Goal: Information Seeking & Learning: Understand process/instructions

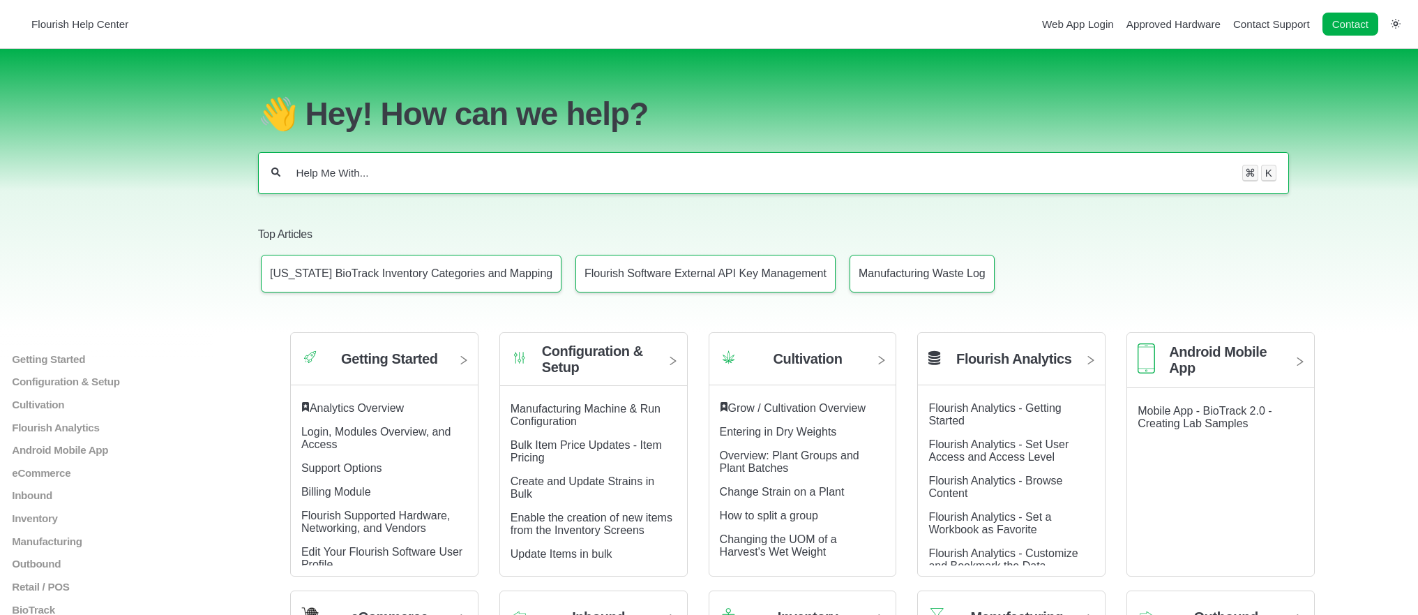
click at [476, 170] on input "Help Me With..." at bounding box center [761, 173] width 933 height 14
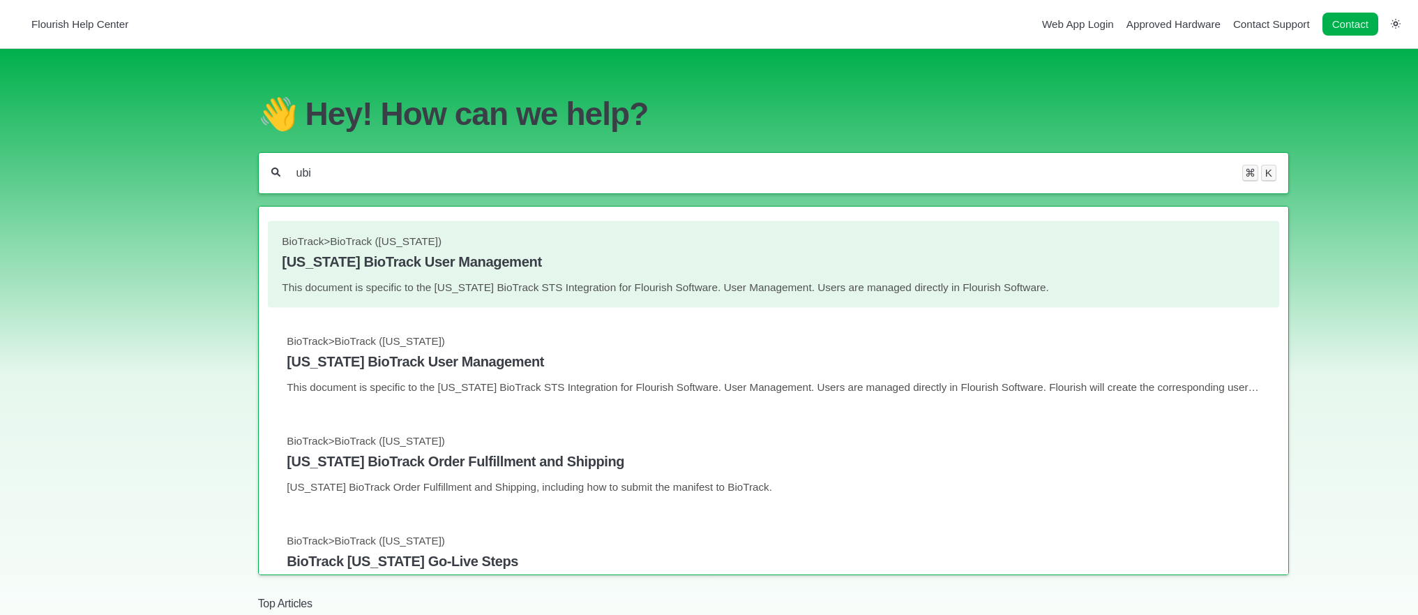
type input "ubi"
click at [473, 292] on p "This document is specific to the [US_STATE] BioTrack STS Integration for Flouri…" at bounding box center [773, 286] width 983 height 12
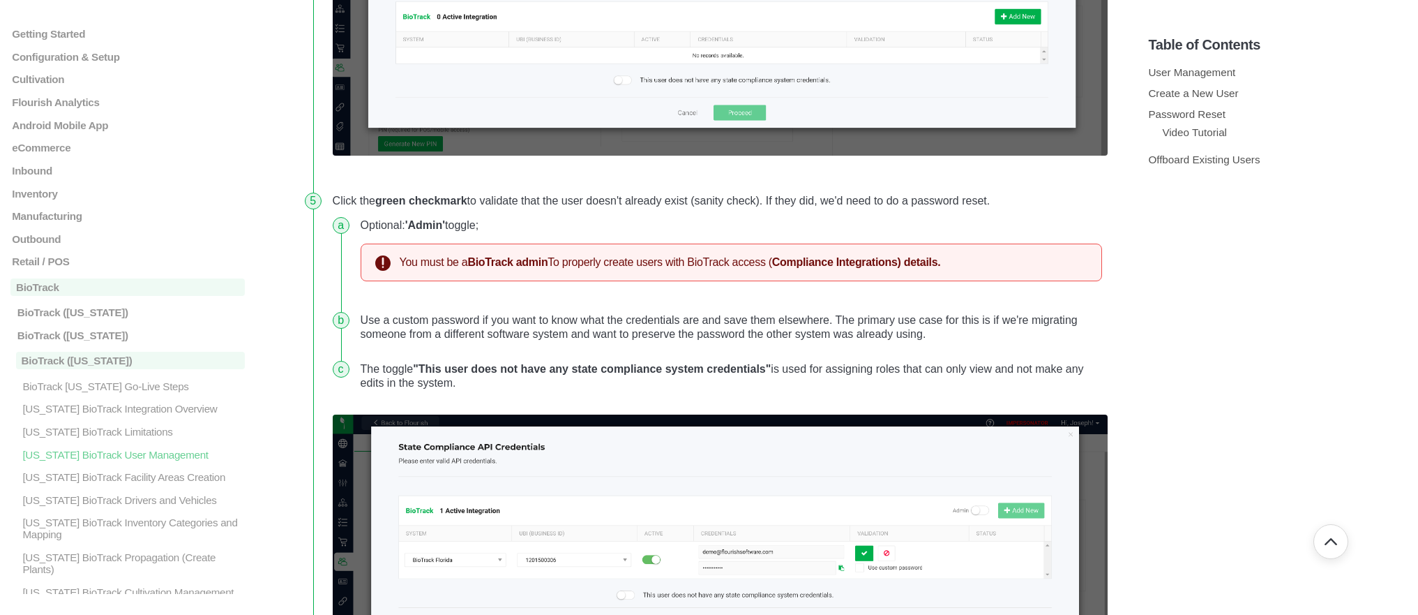
scroll to position [971, 0]
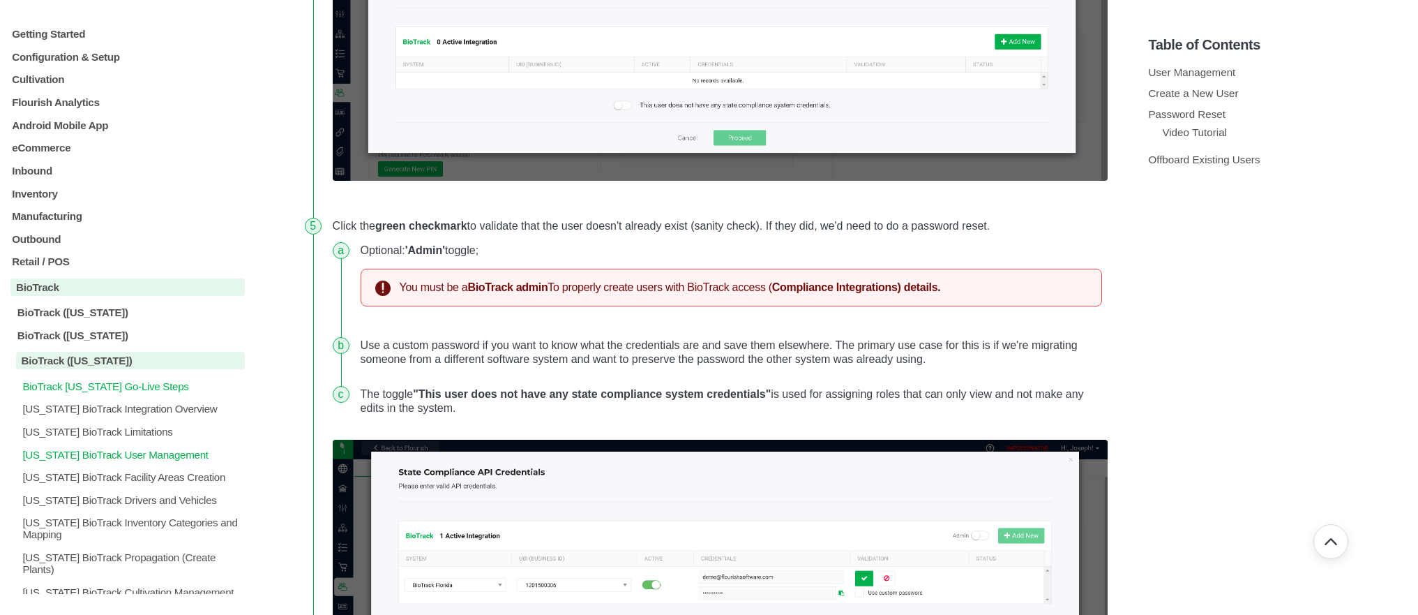
click at [126, 392] on p "BioTrack [US_STATE] Go-Live Steps" at bounding box center [133, 386] width 224 height 12
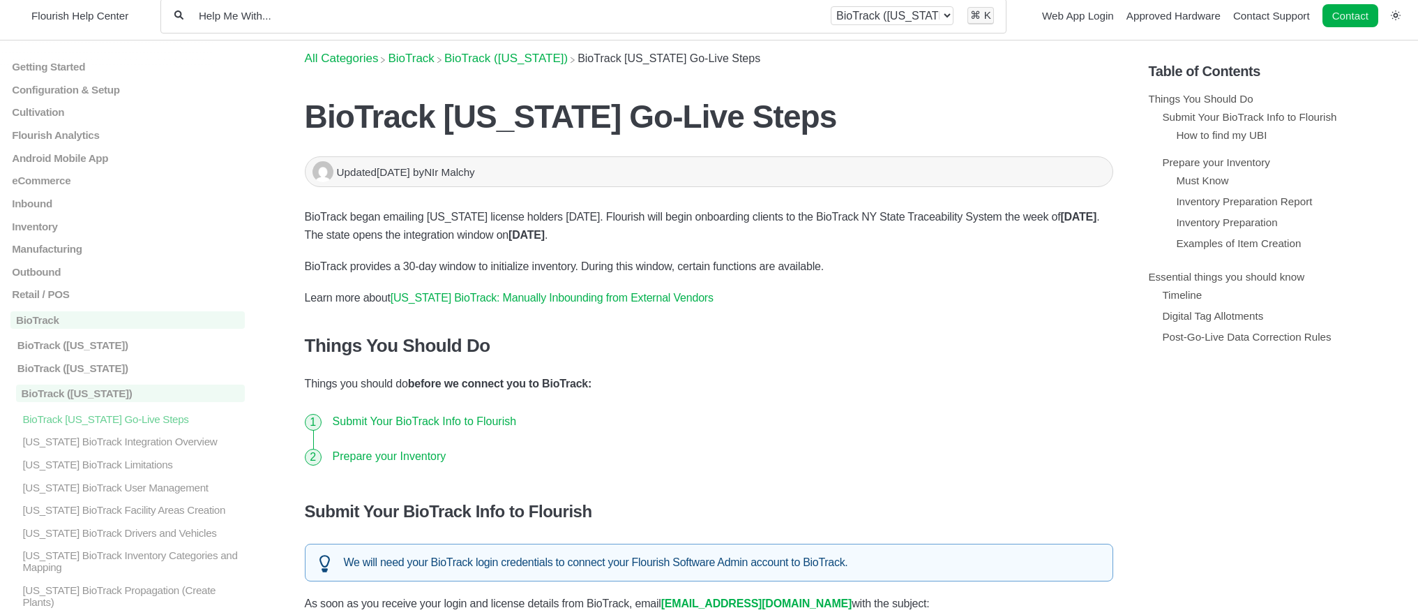
scroll to position [9, 0]
click at [1217, 133] on link "How to find my UBI" at bounding box center [1221, 134] width 91 height 12
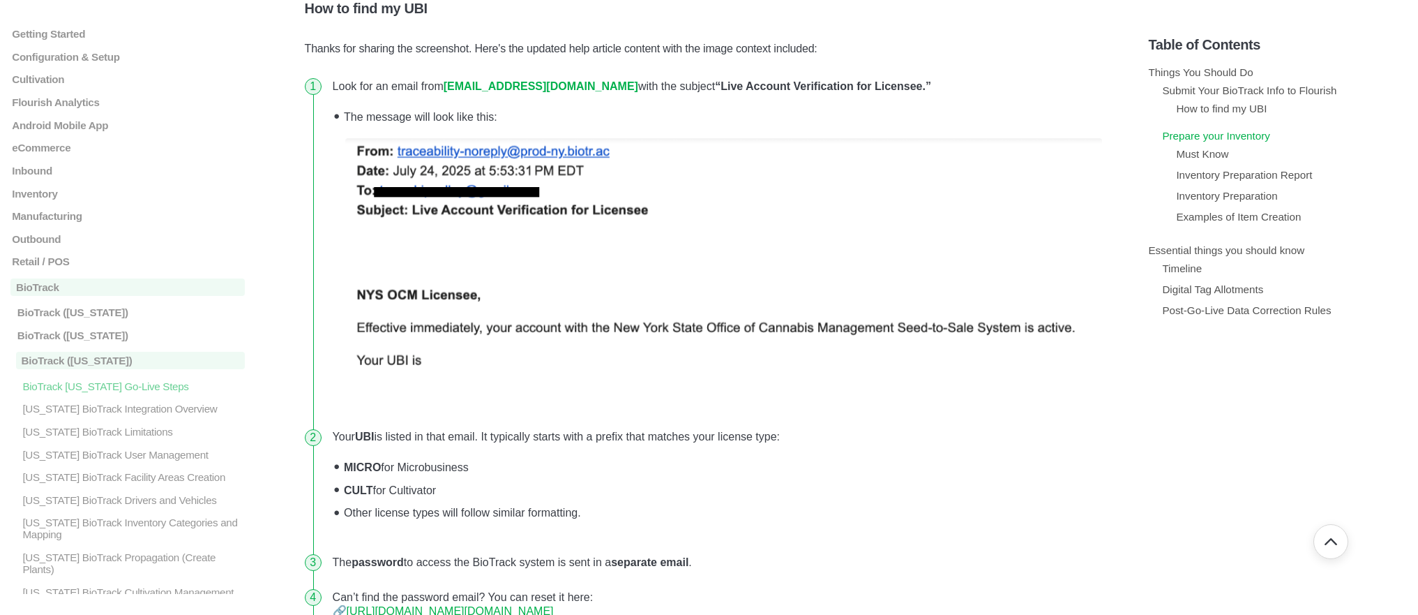
click at [1245, 142] on link "Prepare your Inventory" at bounding box center [1216, 136] width 108 height 12
